Goal: Go to known website: Access a specific website the user already knows

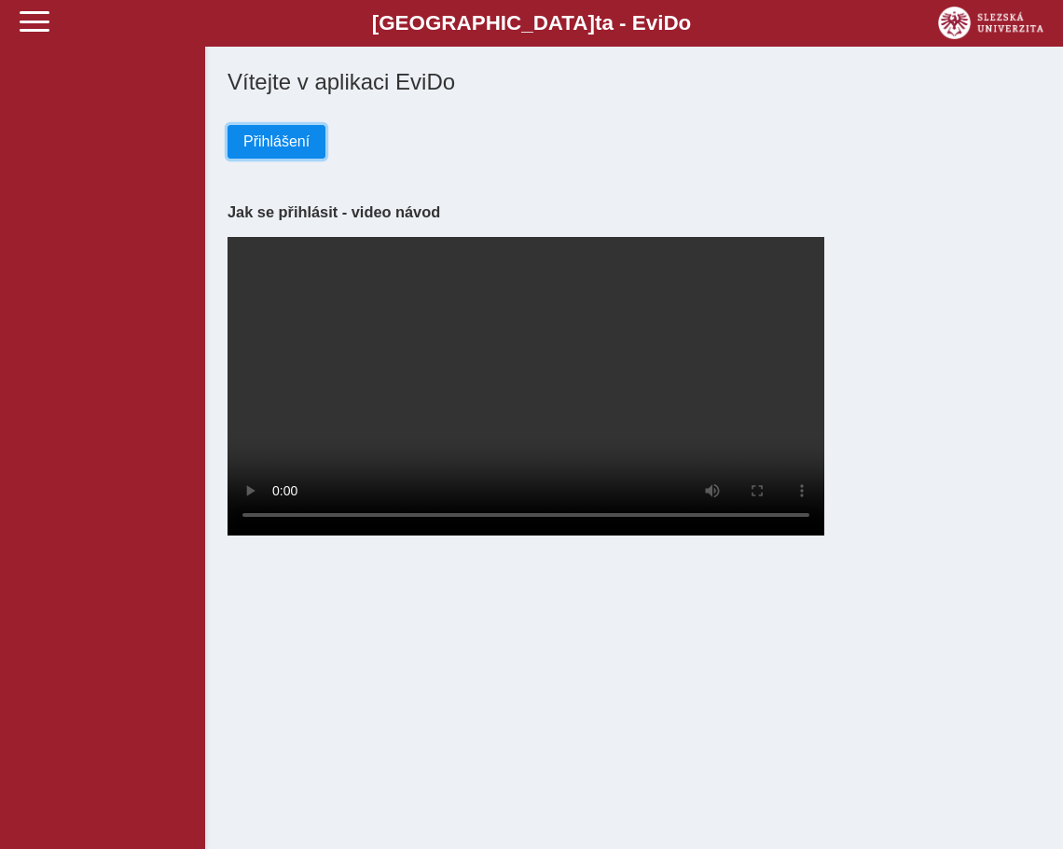
click at [299, 142] on button "Přihlášení" at bounding box center [277, 142] width 98 height 34
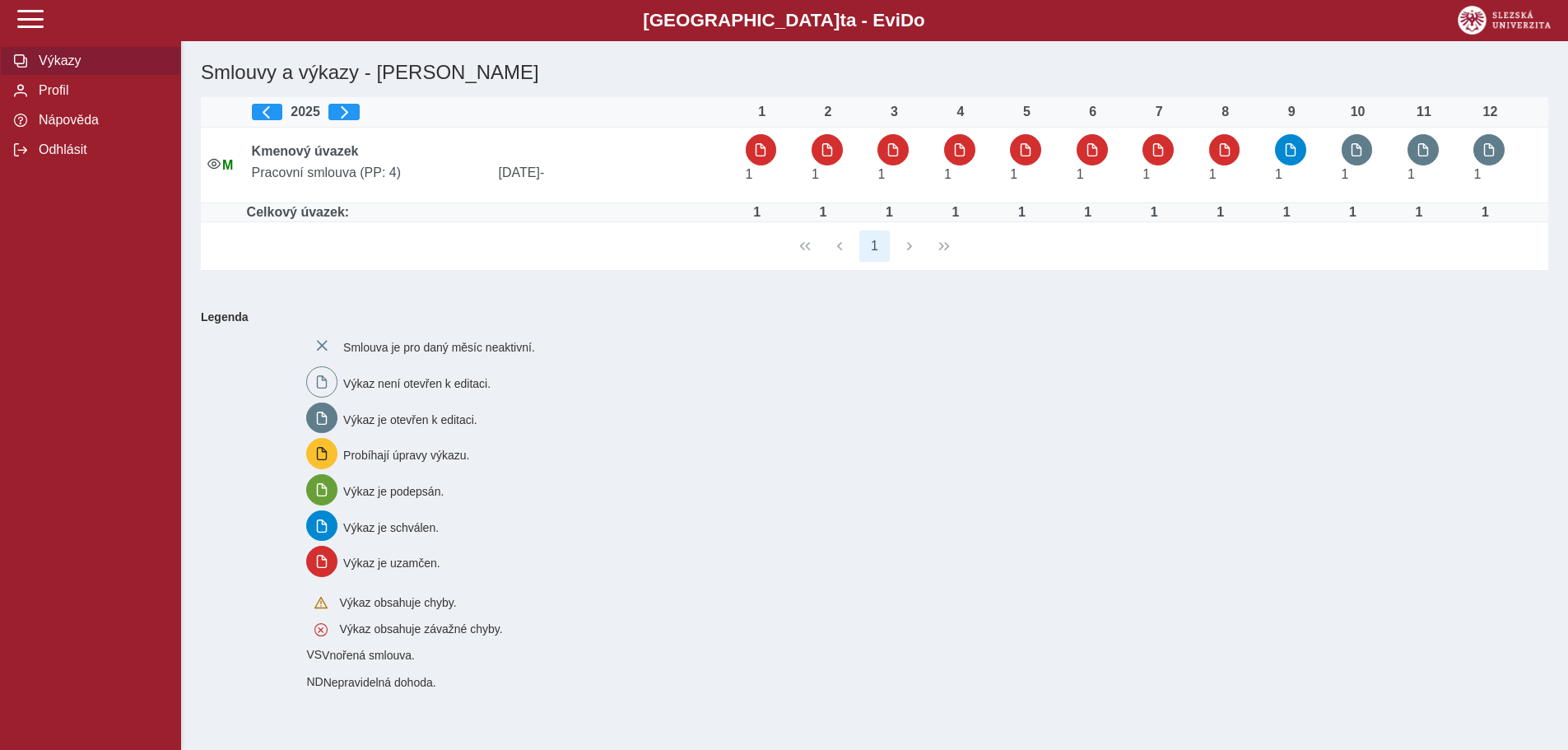
scroll to position [3, 0]
